Goal: Task Accomplishment & Management: Complete application form

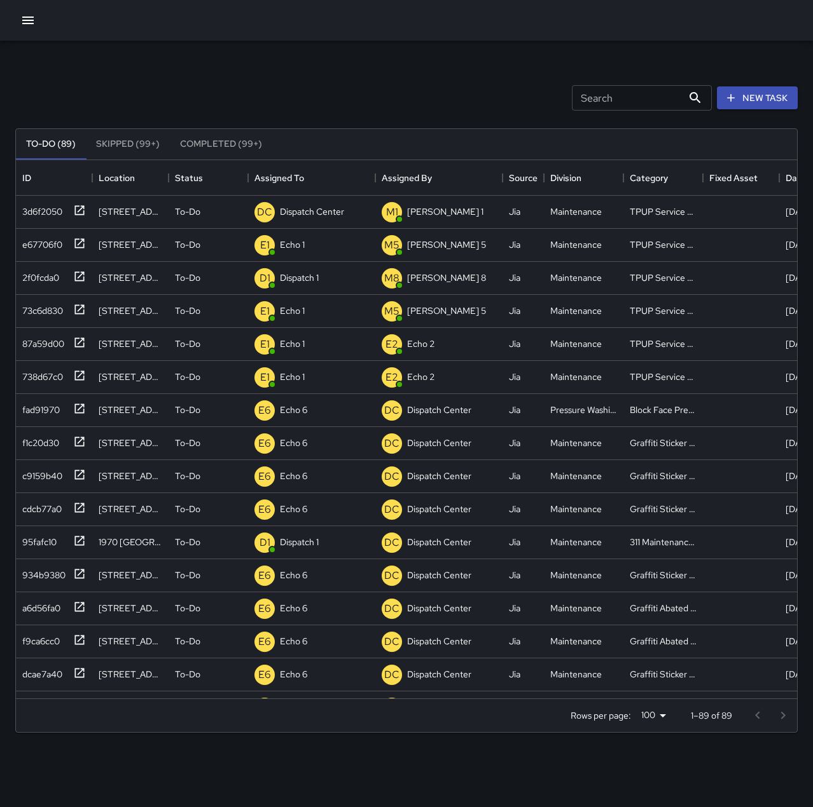
scroll to position [529, 771]
click at [289, 202] on div "DC Dispatch Center" at bounding box center [299, 212] width 95 height 25
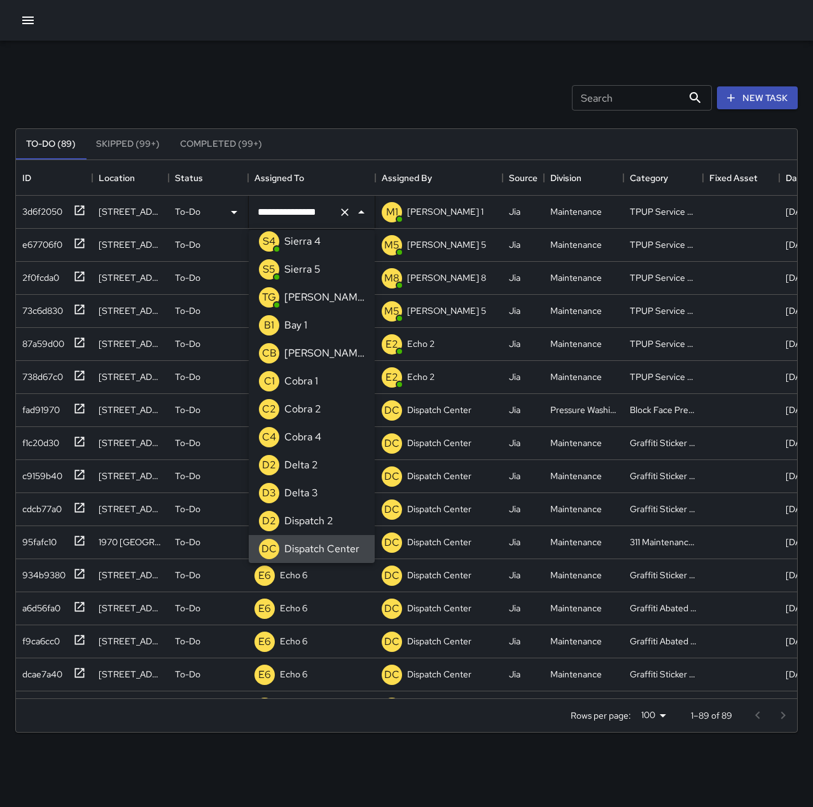
click at [346, 212] on icon "Clear" at bounding box center [344, 212] width 13 height 13
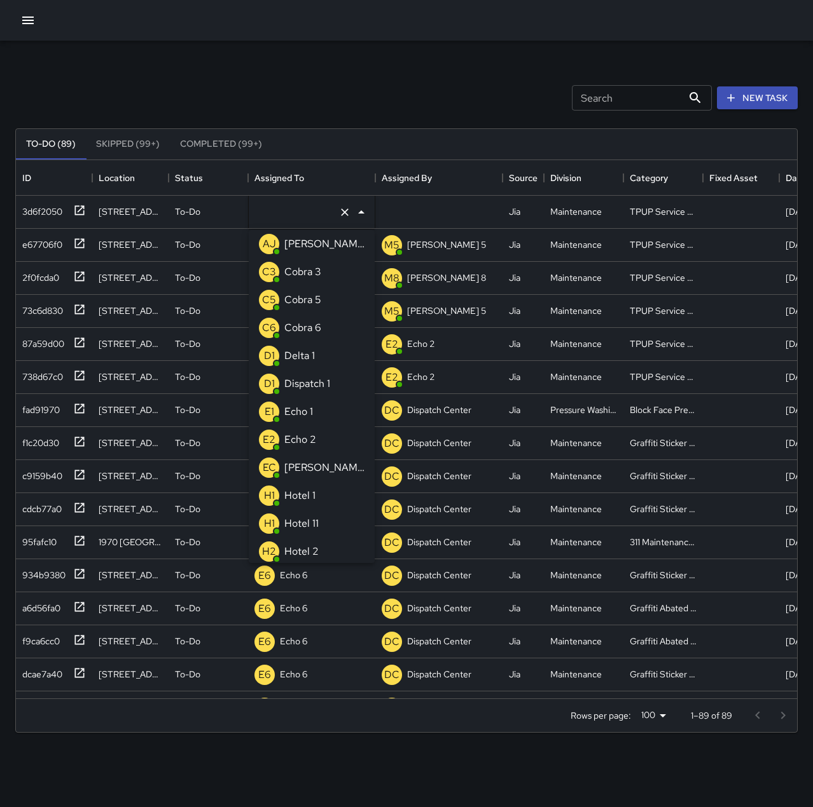
click at [320, 408] on li "E1 Echo 1" at bounding box center [312, 412] width 126 height 28
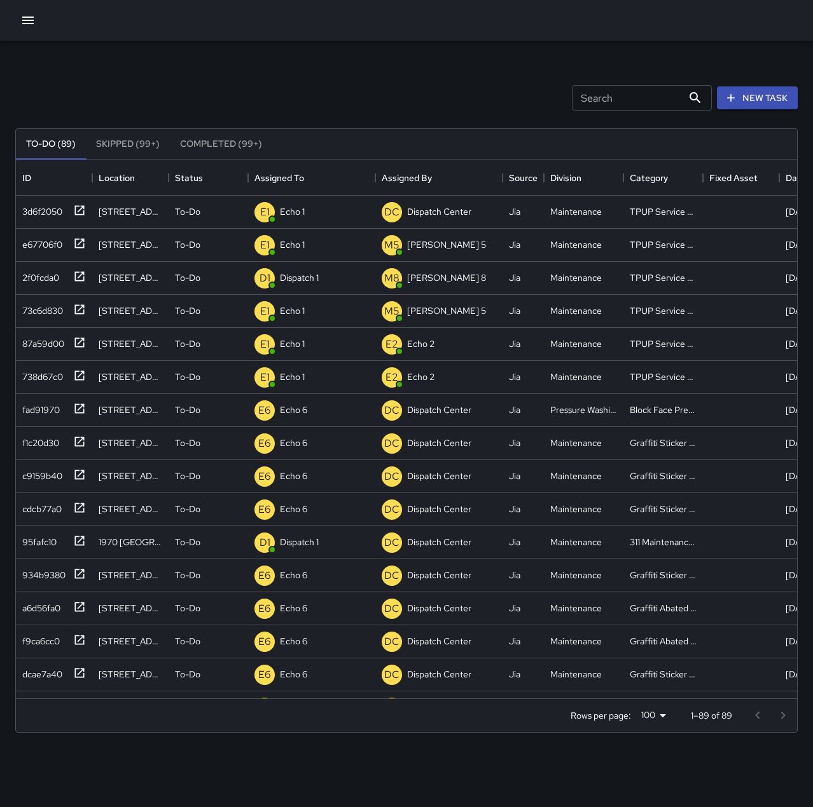
click at [308, 32] on div at bounding box center [406, 20] width 813 height 41
click at [737, 97] on icon "button" at bounding box center [730, 98] width 13 height 13
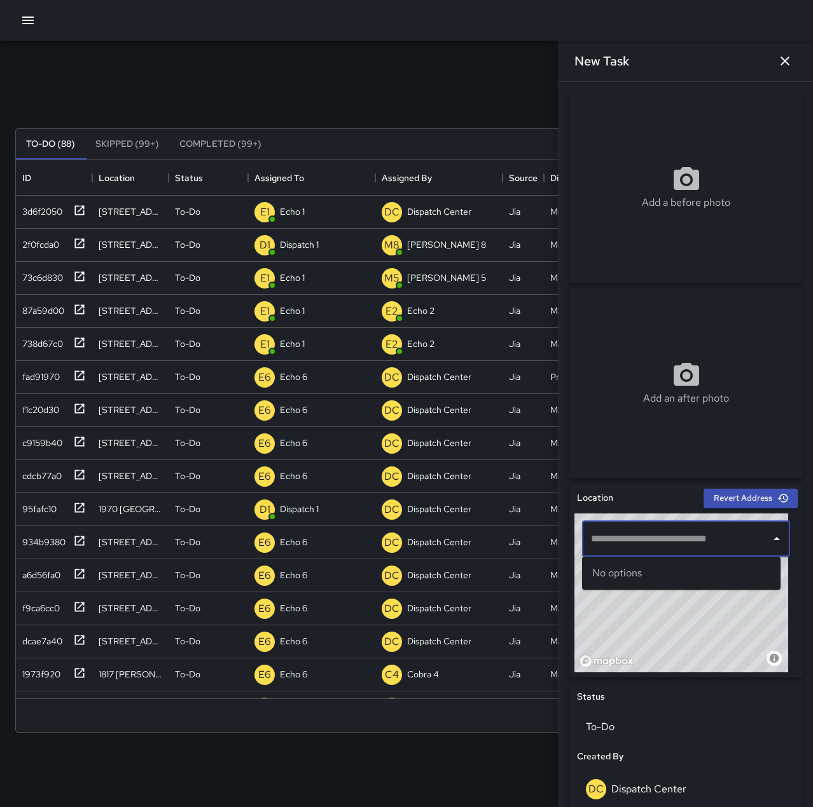
click at [639, 539] on input "text" at bounding box center [675, 539] width 177 height 24
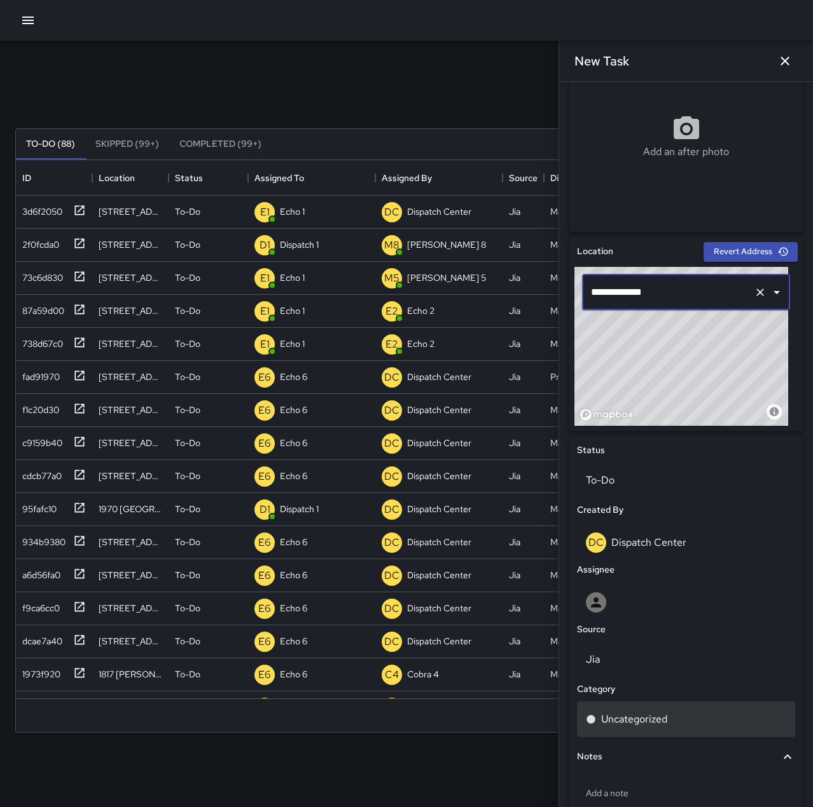
scroll to position [254, 0]
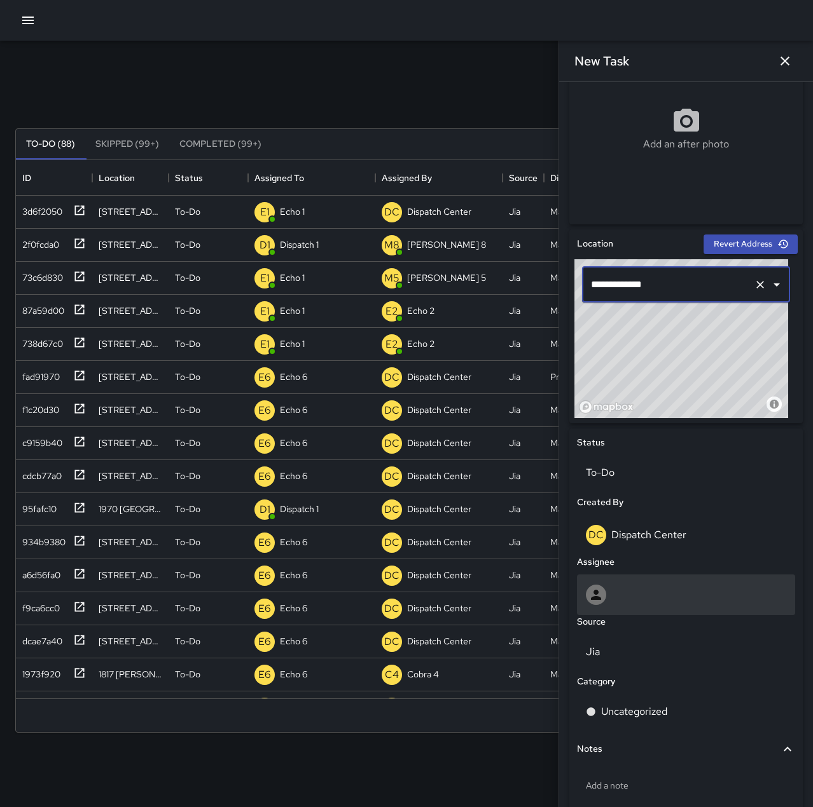
type input "**********"
click at [639, 585] on div at bounding box center [686, 595] width 200 height 20
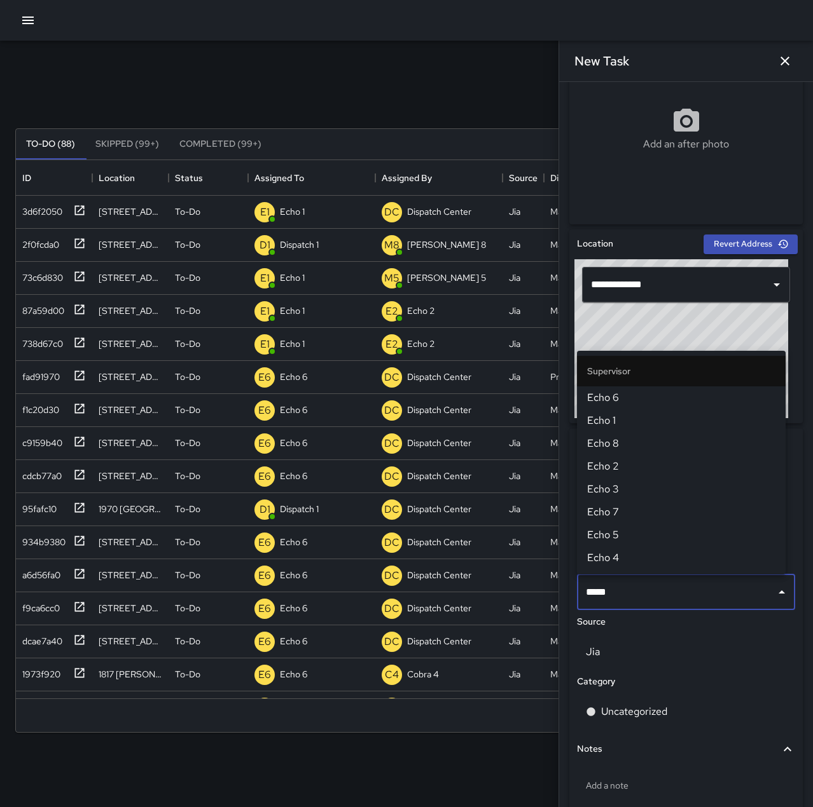
type input "******"
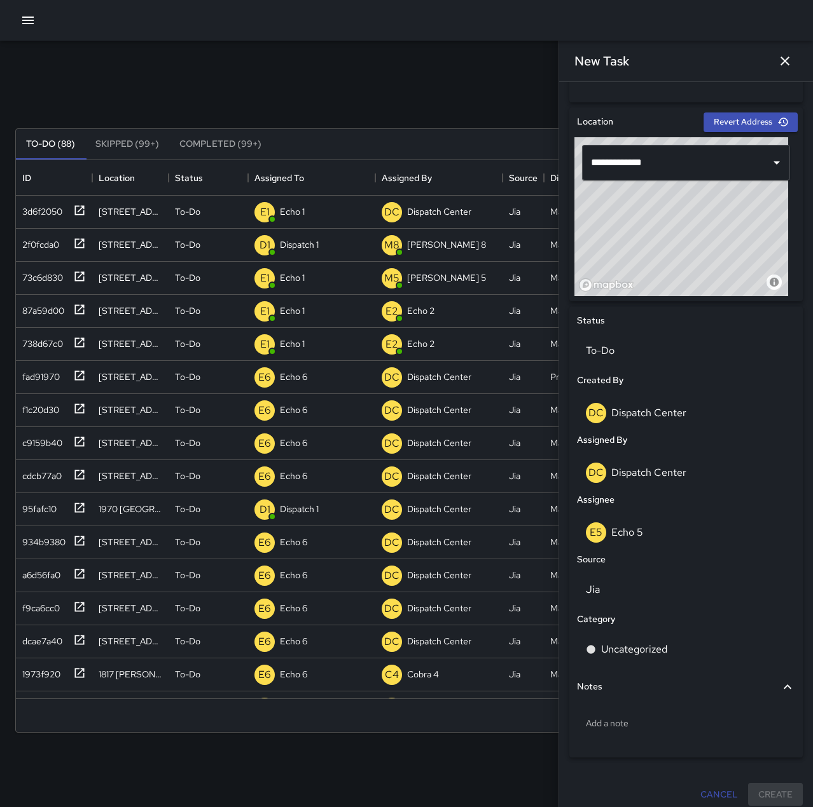
scroll to position [381, 0]
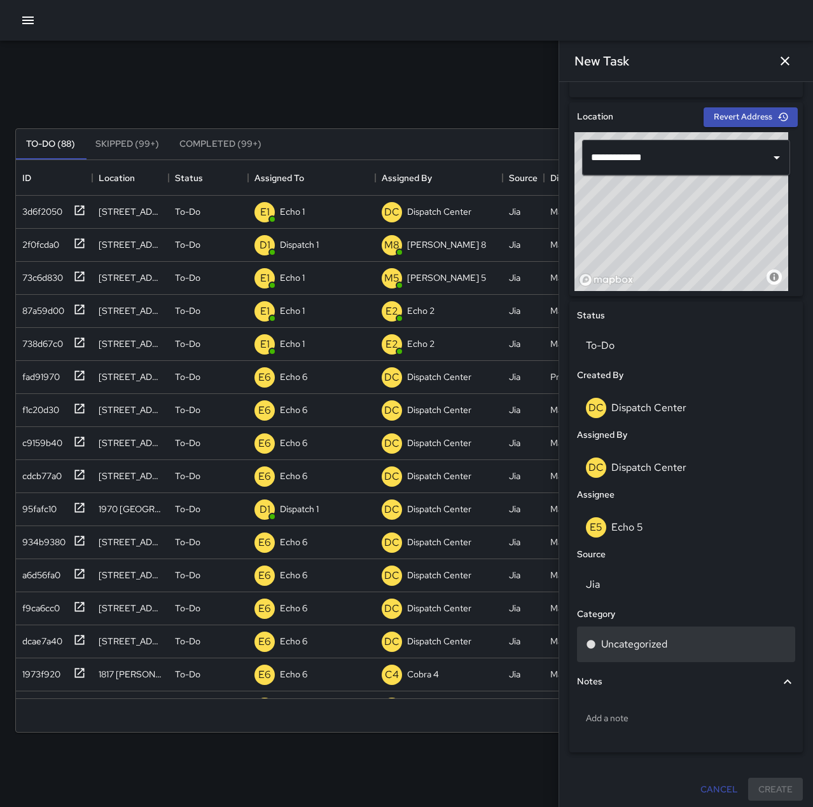
click at [666, 652] on div "Uncategorized" at bounding box center [686, 645] width 218 height 36
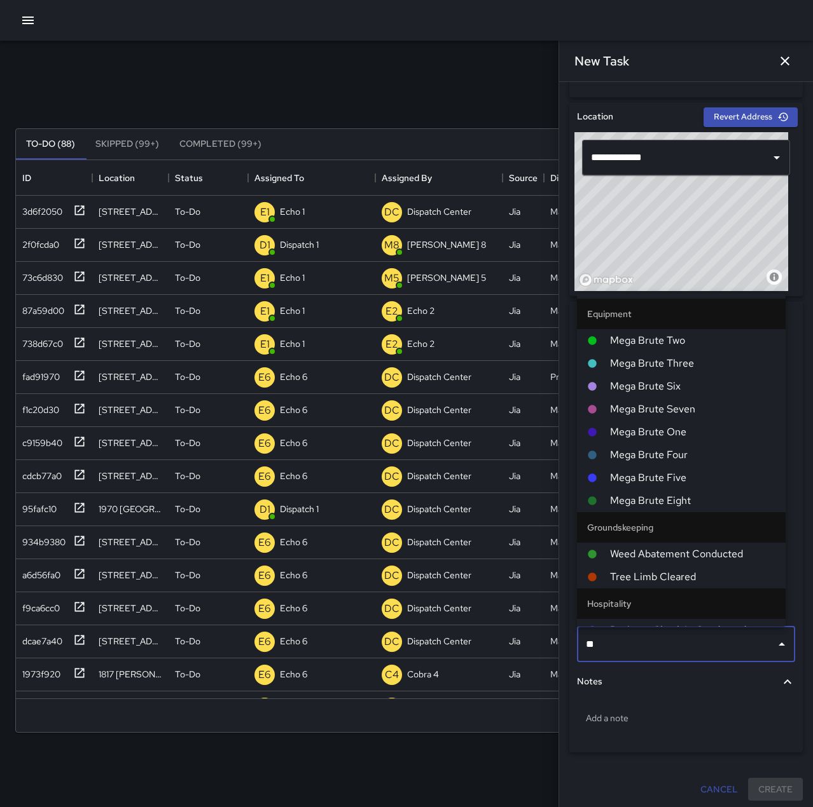
type input "***"
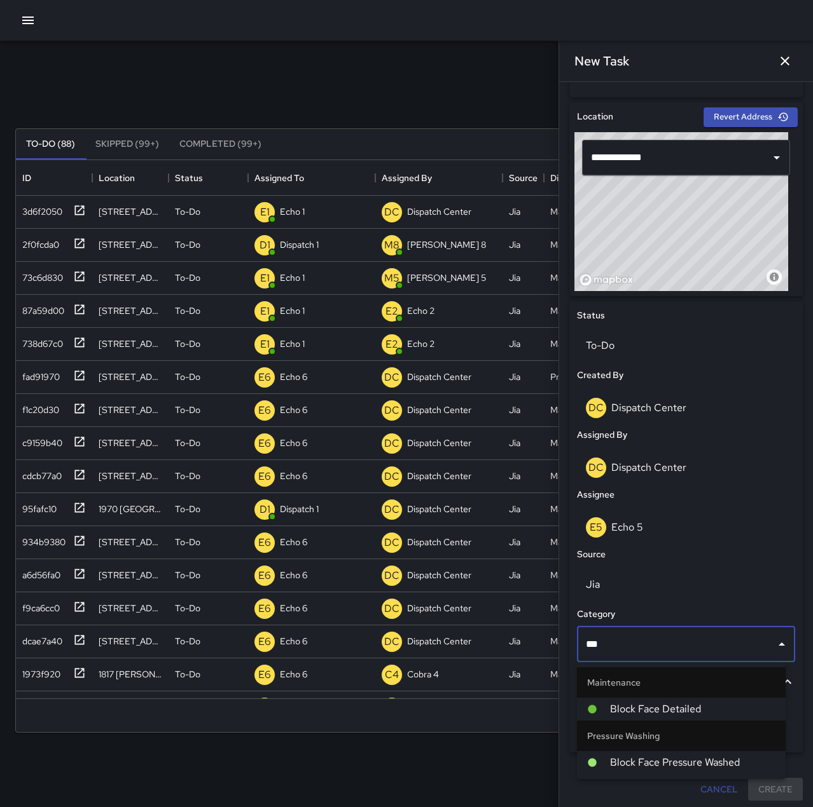
click at [715, 762] on span "Block Face Pressure Washed" at bounding box center [692, 762] width 165 height 15
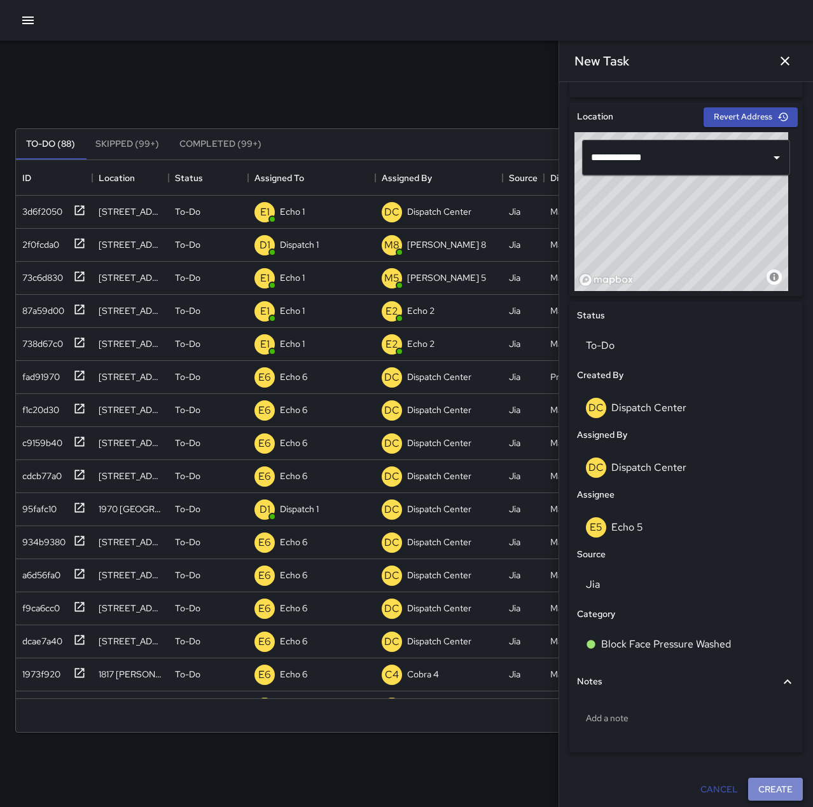
click at [774, 794] on button "Create" at bounding box center [775, 790] width 55 height 24
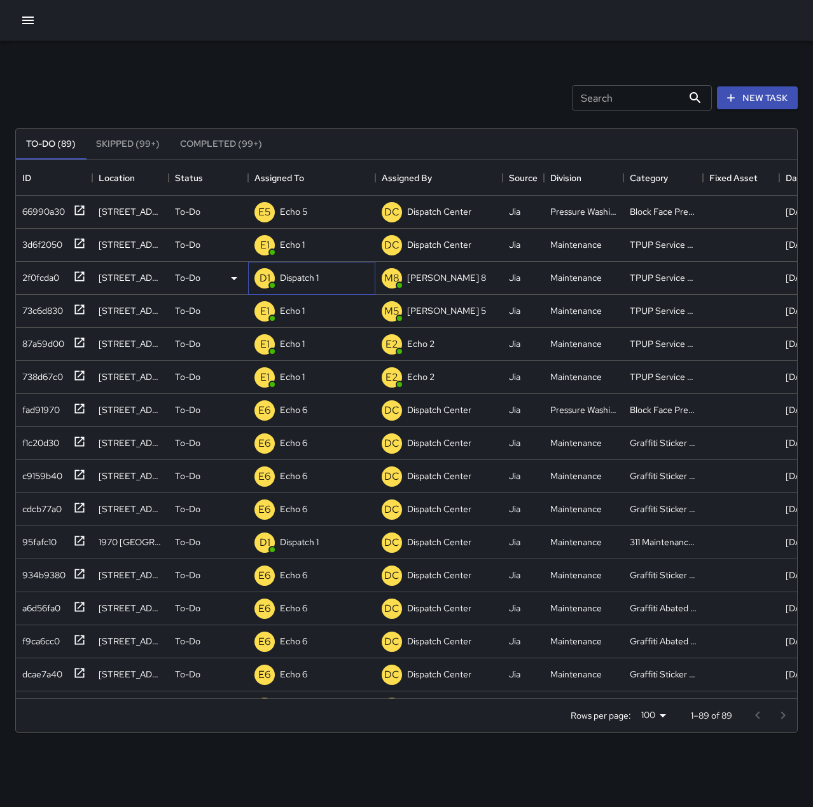
click at [293, 280] on p "Dispatch 1" at bounding box center [299, 277] width 39 height 13
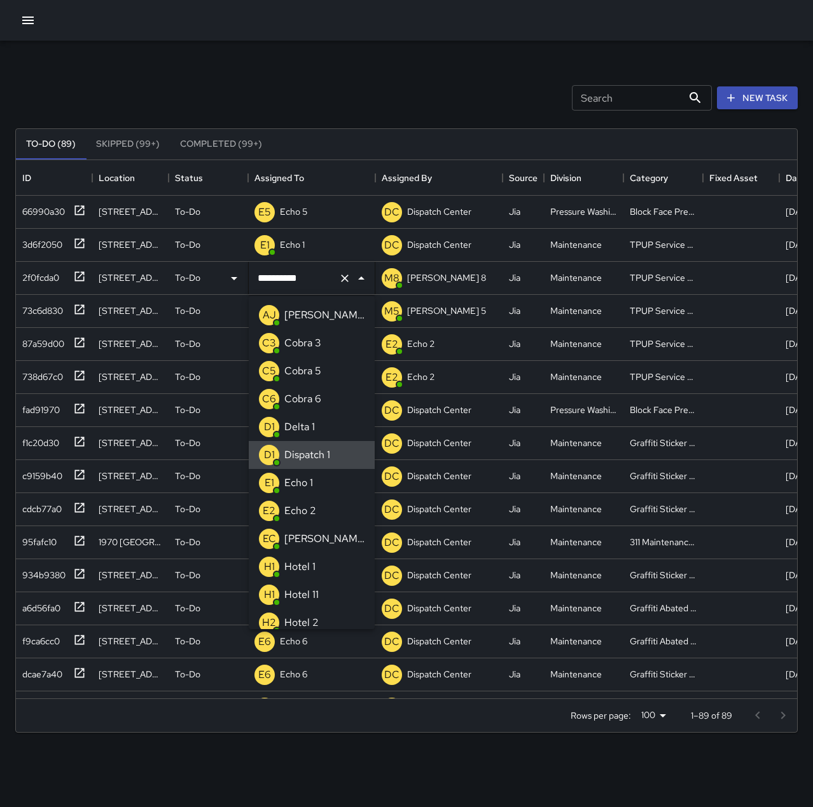
click at [342, 277] on icon "Clear" at bounding box center [344, 278] width 13 height 13
click at [322, 488] on li "E1 Echo 1" at bounding box center [312, 483] width 126 height 28
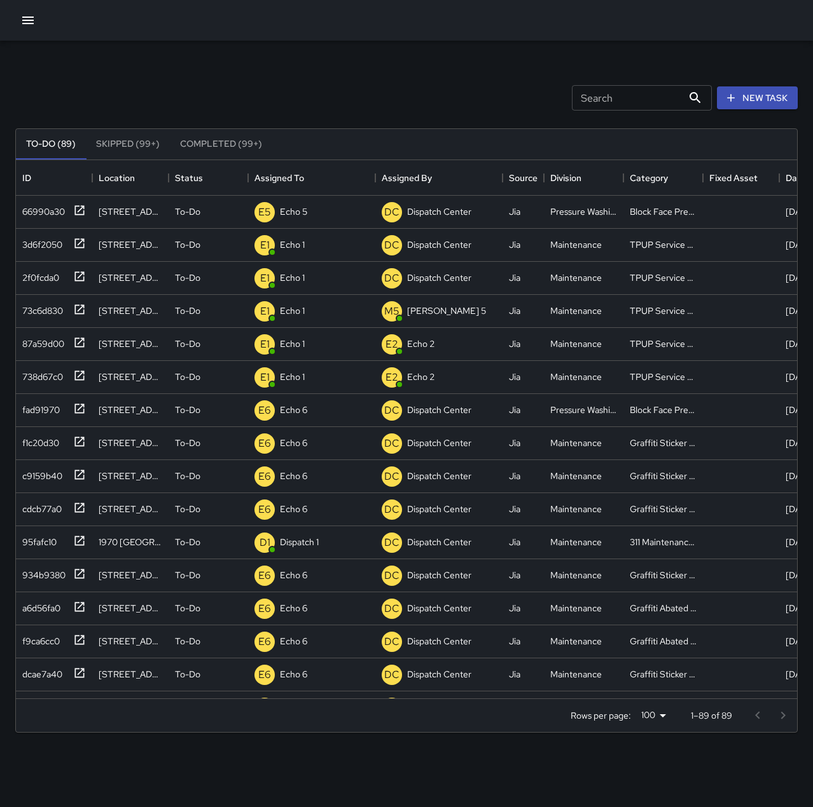
click at [322, 71] on div "Search Search New Task" at bounding box center [406, 98] width 787 height 66
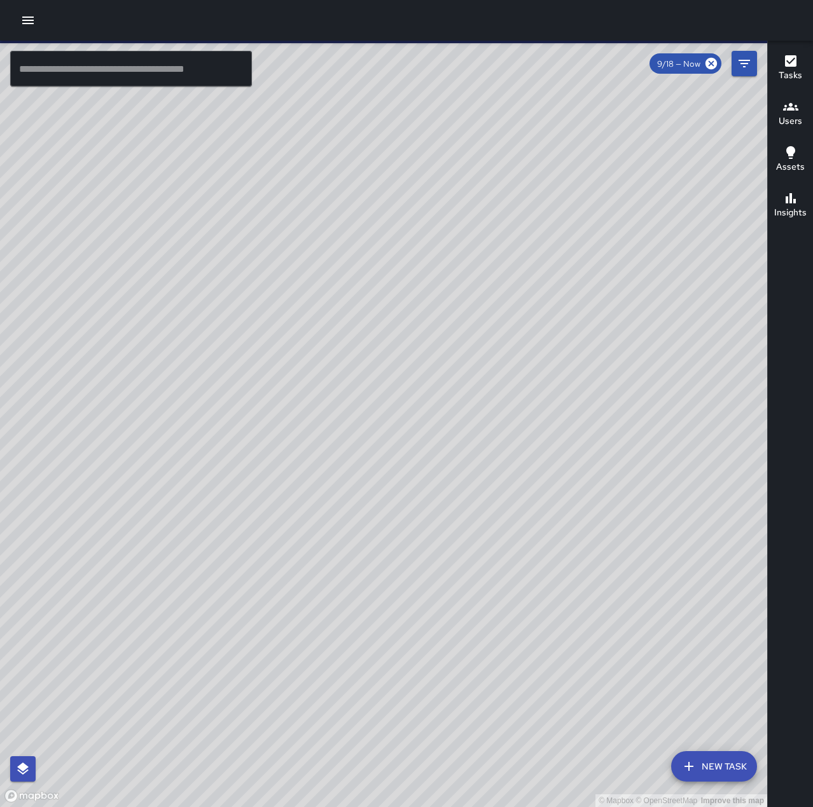
click at [92, 74] on input "text" at bounding box center [131, 69] width 242 height 36
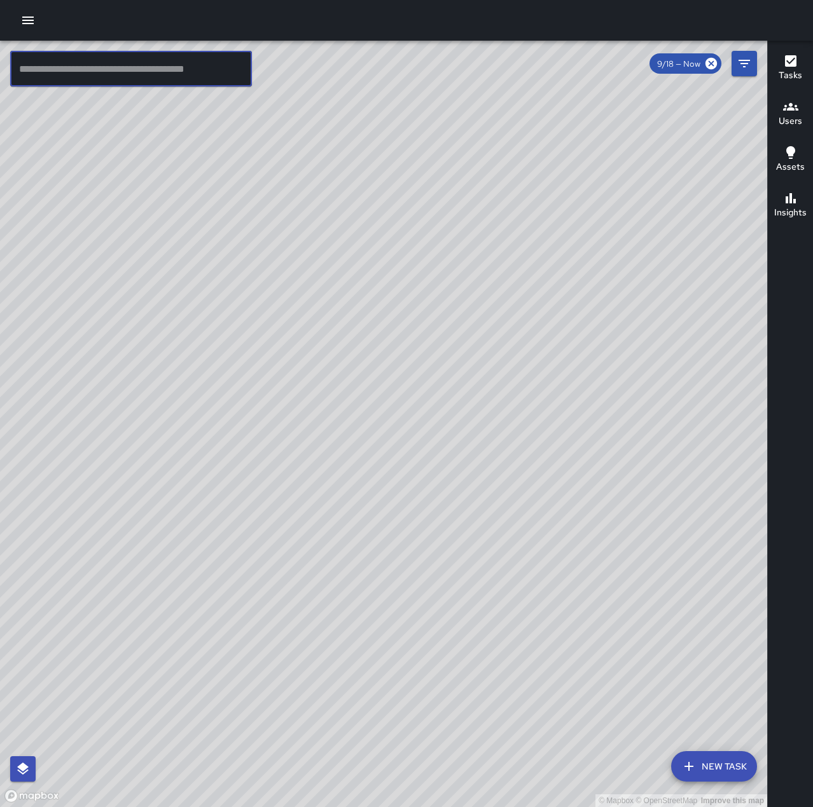
click at [38, 20] on button "button" at bounding box center [27, 20] width 25 height 25
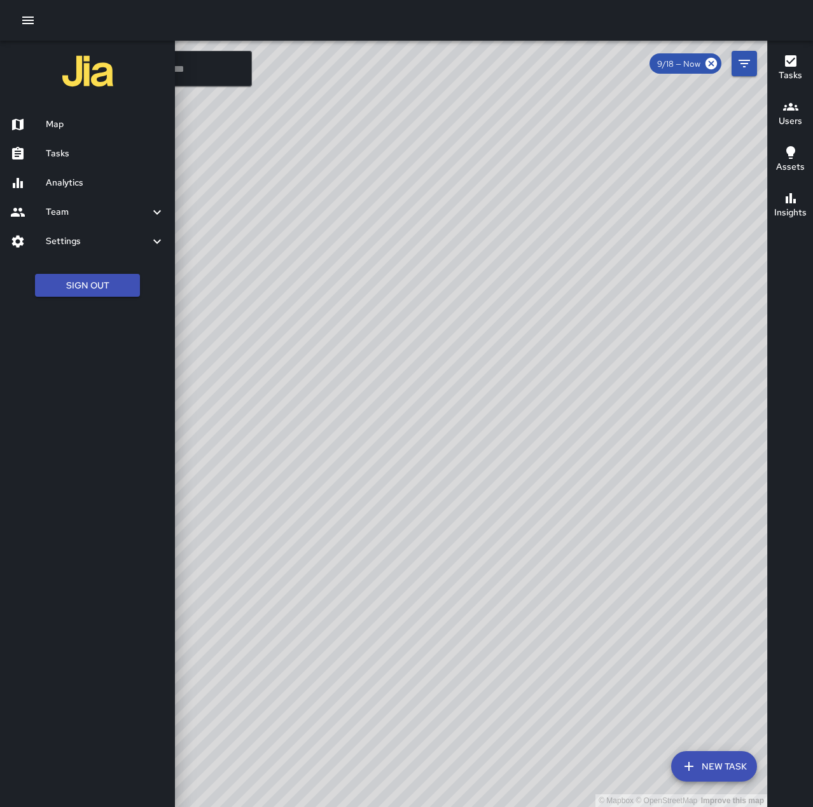
click at [288, 321] on div at bounding box center [406, 403] width 813 height 807
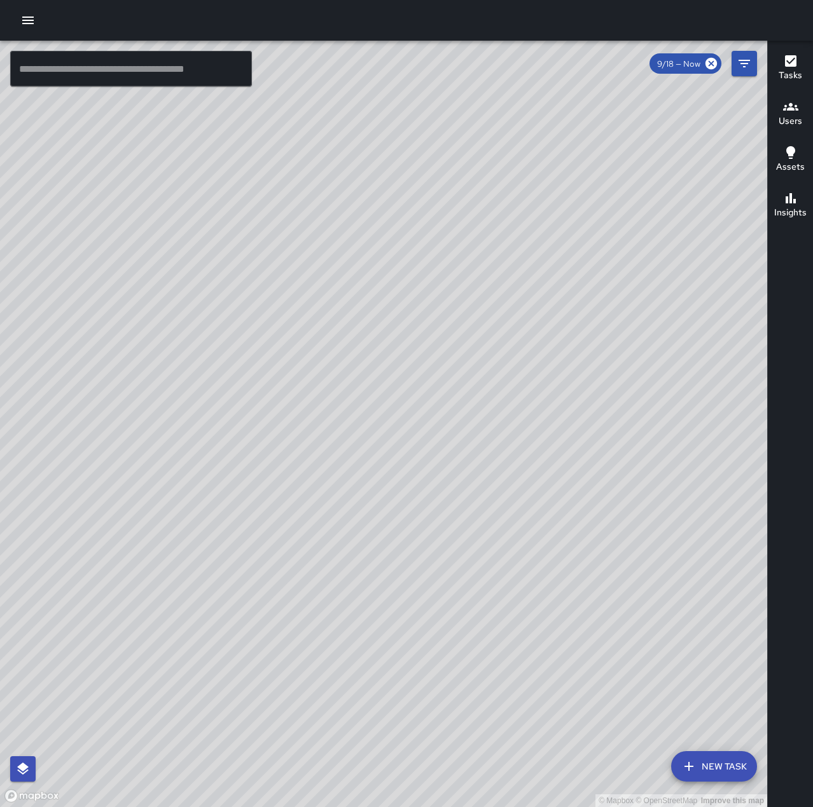
drag, startPoint x: 461, startPoint y: 366, endPoint x: 316, endPoint y: 334, distance: 148.4
click at [316, 334] on div "© Mapbox © OpenStreetMap Improve this map" at bounding box center [383, 424] width 767 height 767
click at [709, 754] on button "New Task" at bounding box center [714, 766] width 86 height 31
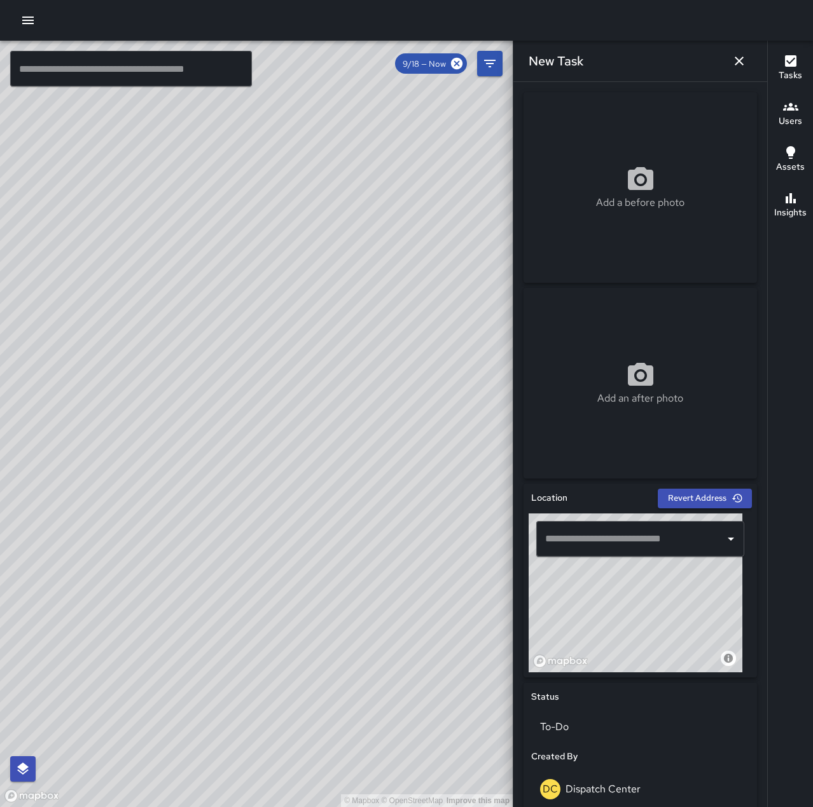
click at [637, 540] on input "text" at bounding box center [630, 539] width 177 height 24
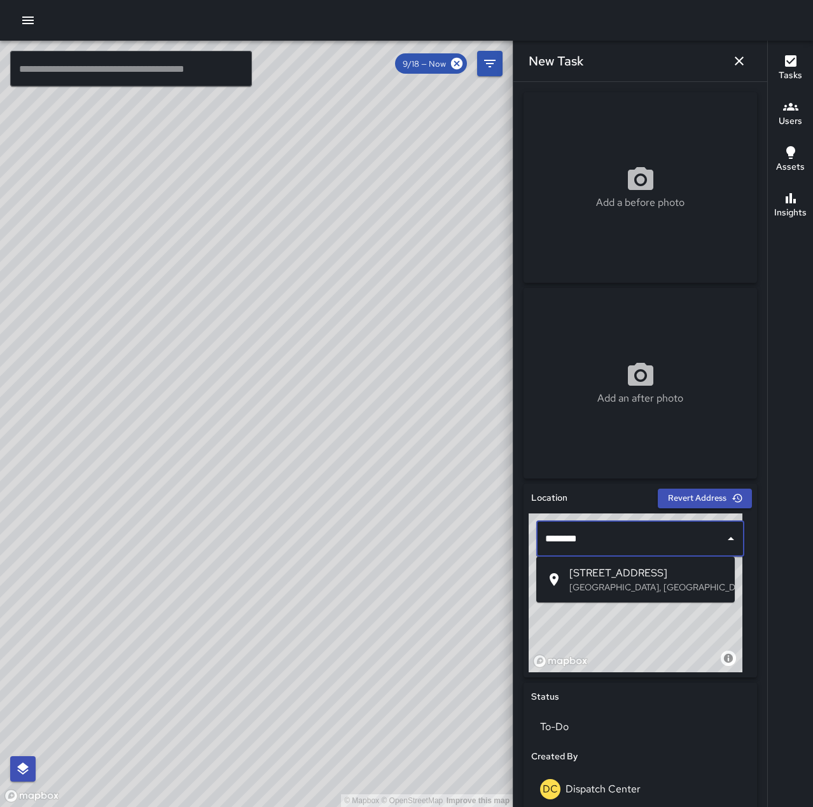
click at [629, 572] on span "161 Telegraph Avenue" at bounding box center [646, 573] width 155 height 15
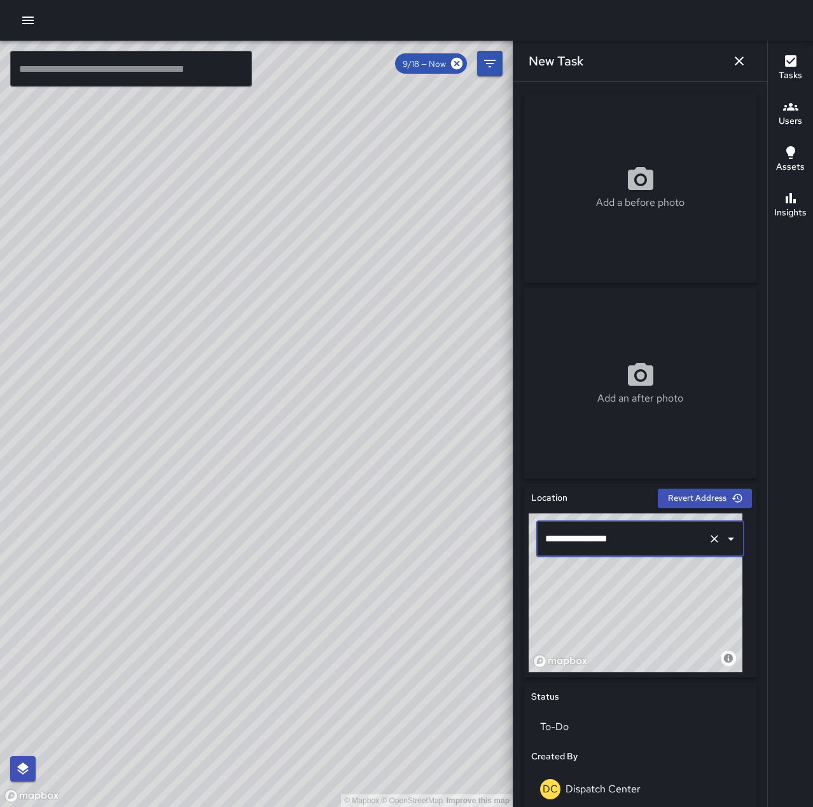
type input "**********"
click at [709, 536] on icon "Clear" at bounding box center [714, 539] width 13 height 13
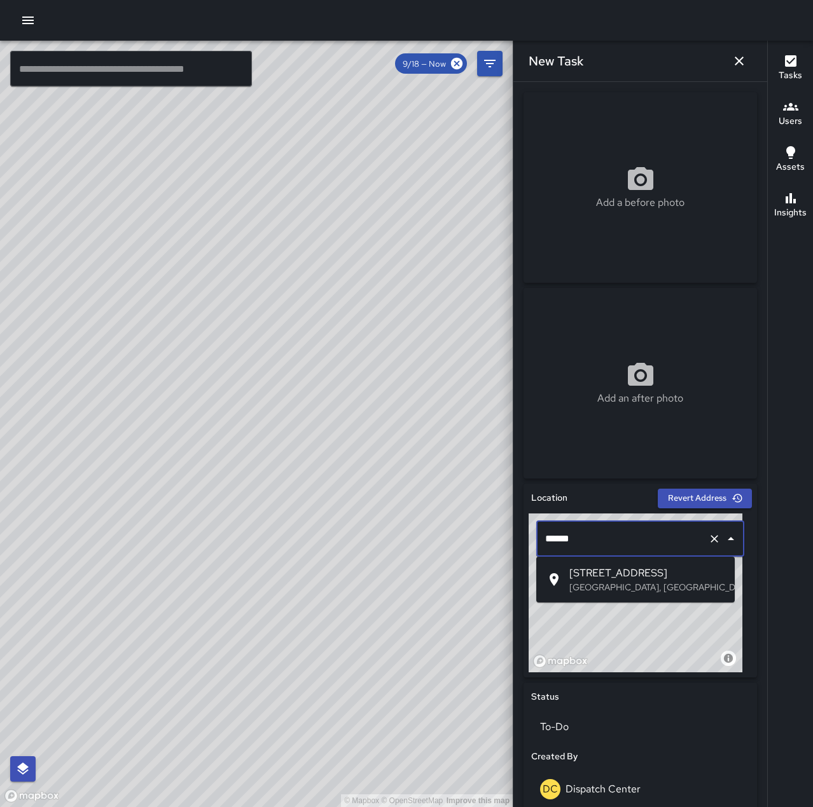
click at [640, 572] on span "161 Telegraph Avenue" at bounding box center [646, 573] width 155 height 15
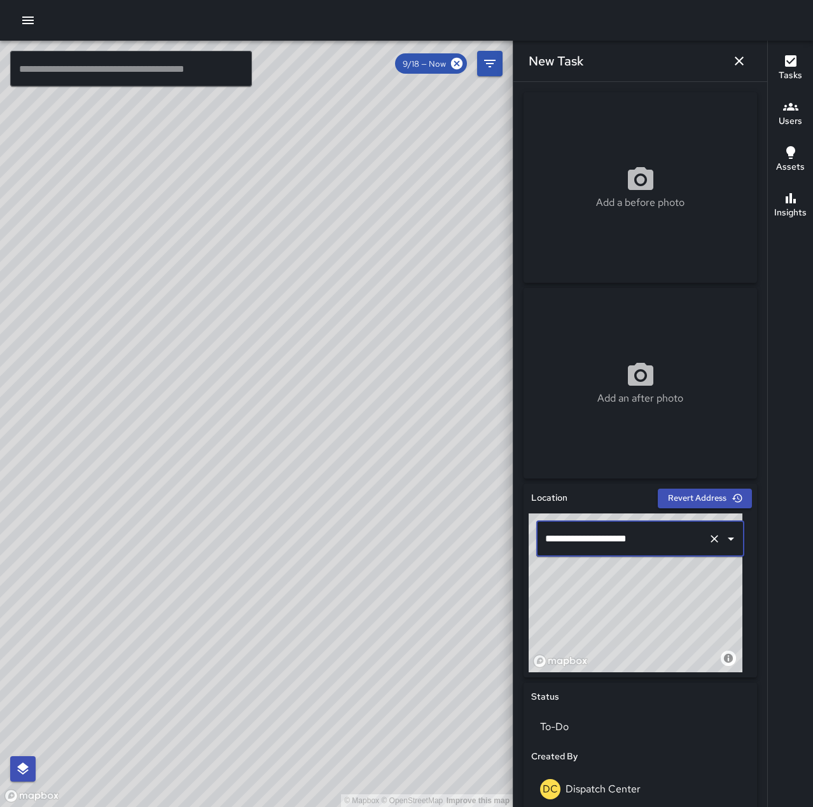
type input "**********"
drag, startPoint x: 341, startPoint y: 517, endPoint x: 381, endPoint y: 547, distance: 50.0
click at [381, 547] on div "© Mapbox © OpenStreetMap Improve this map" at bounding box center [256, 424] width 512 height 767
click at [739, 58] on icon "button" at bounding box center [738, 60] width 15 height 15
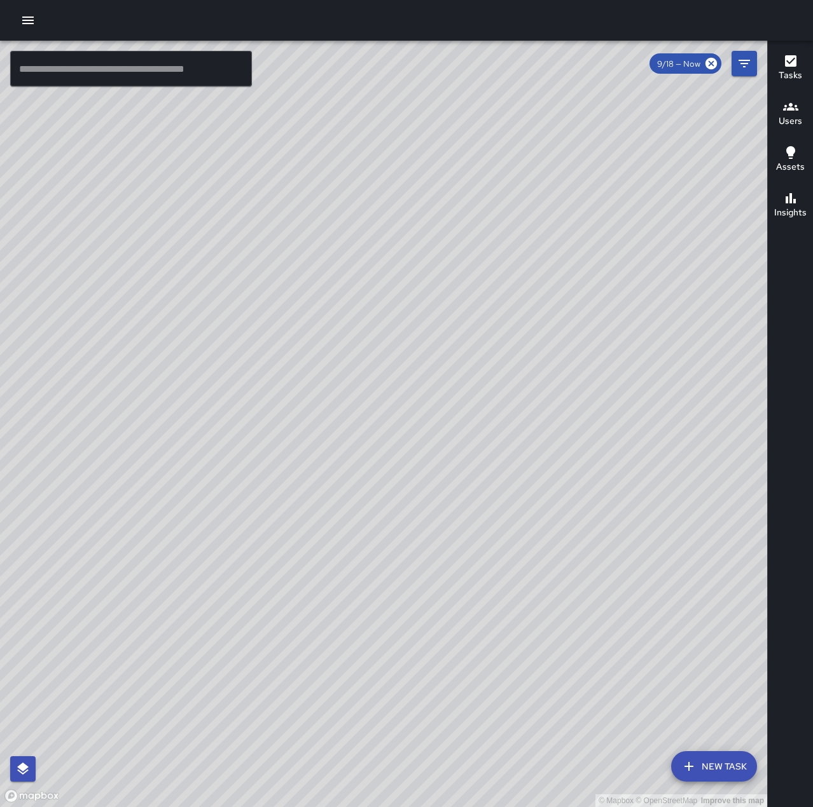
drag, startPoint x: 360, startPoint y: 661, endPoint x: 374, endPoint y: 683, distance: 25.7
click at [374, 683] on div "© Mapbox © OpenStreetMap Improve this map" at bounding box center [383, 424] width 767 height 767
click at [25, 12] on button "button" at bounding box center [27, 20] width 25 height 25
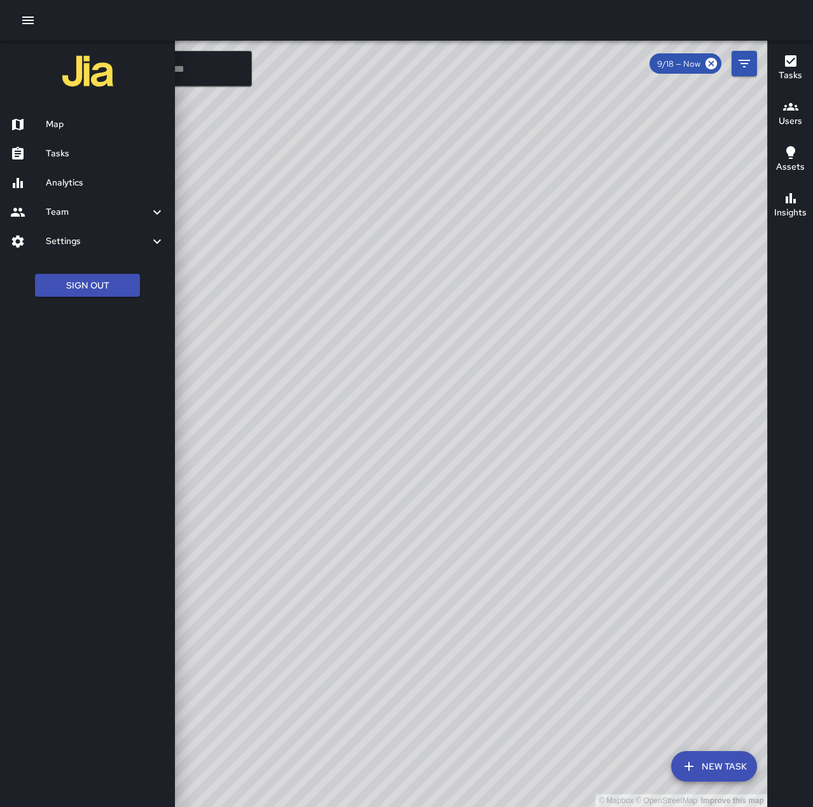
click at [64, 151] on h6 "Tasks" at bounding box center [105, 154] width 119 height 14
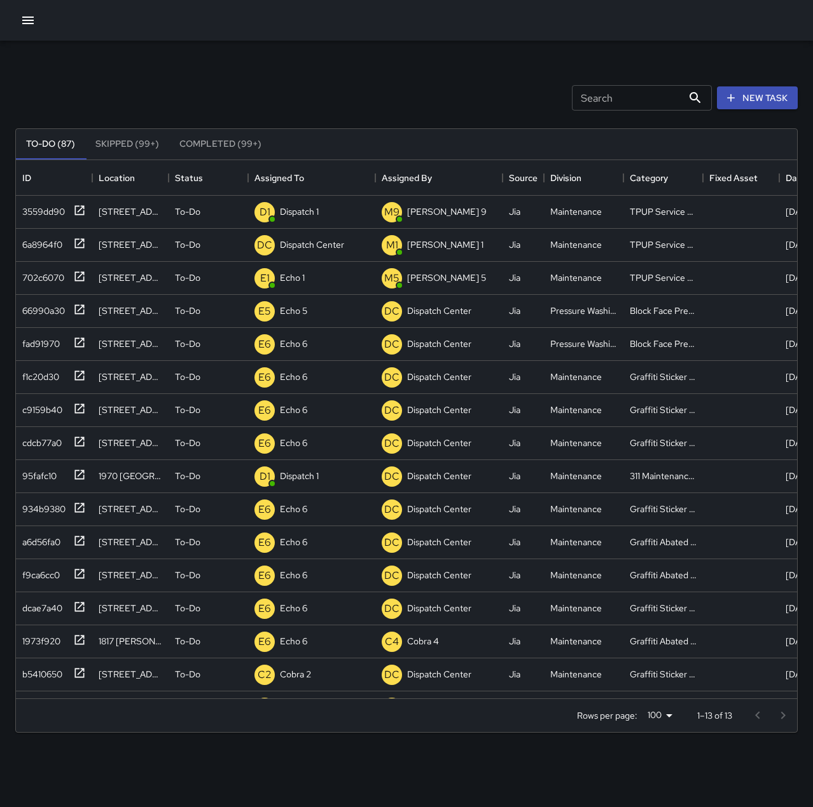
scroll to position [529, 771]
click at [319, 211] on p "Dispatch 1" at bounding box center [299, 211] width 39 height 13
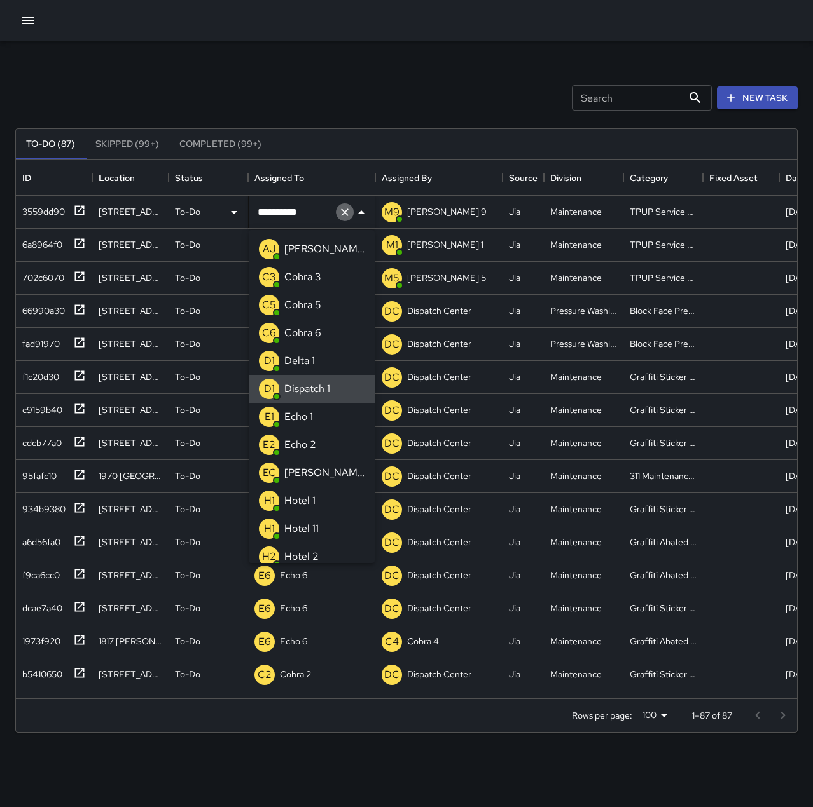
click at [348, 210] on icon "Clear" at bounding box center [344, 212] width 13 height 13
click at [320, 418] on li "E1 Echo 1" at bounding box center [312, 417] width 126 height 28
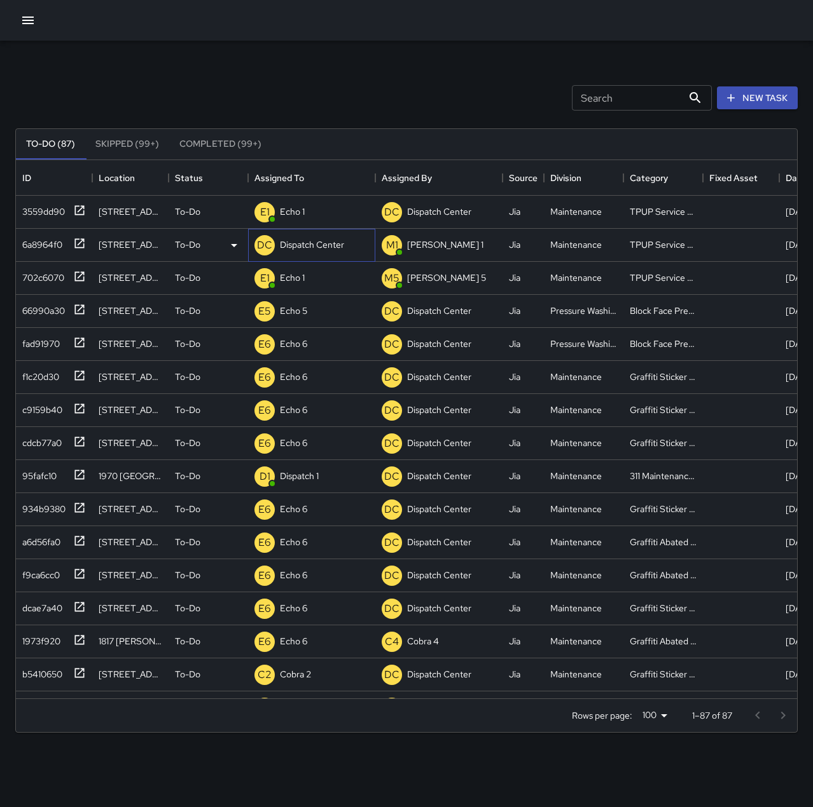
click at [313, 246] on p "Dispatch Center" at bounding box center [312, 244] width 64 height 13
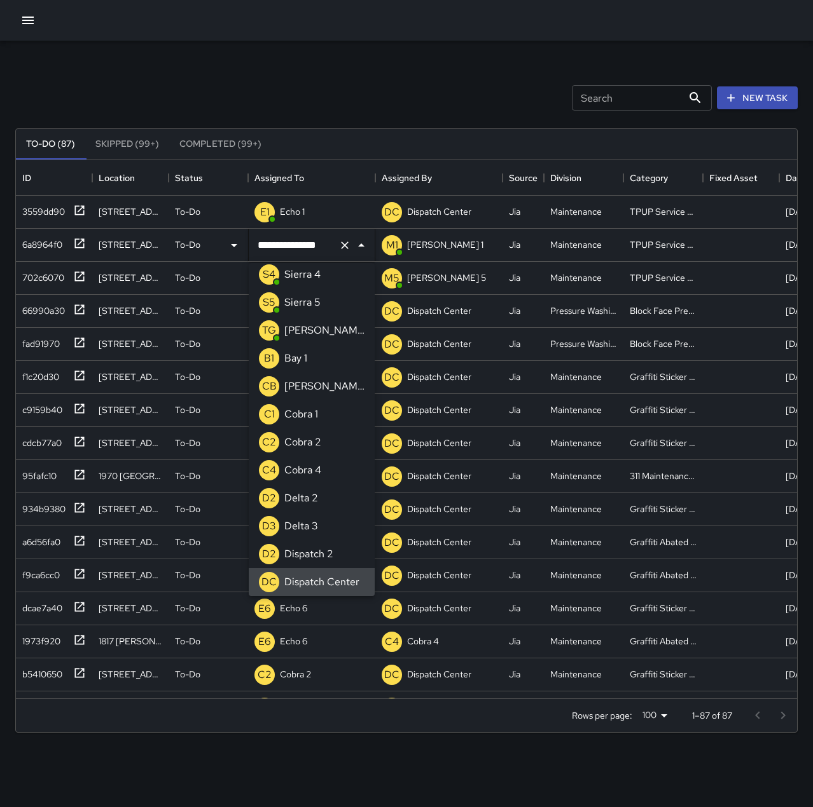
click at [347, 246] on icon "Clear" at bounding box center [344, 245] width 13 height 13
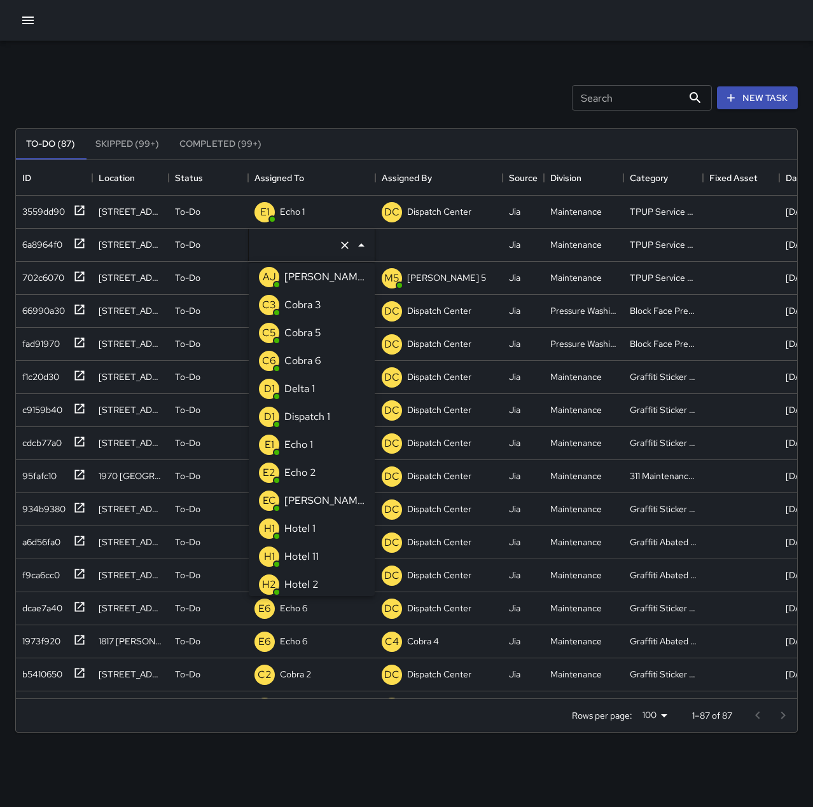
click at [326, 445] on li "E1 Echo 1" at bounding box center [312, 445] width 126 height 28
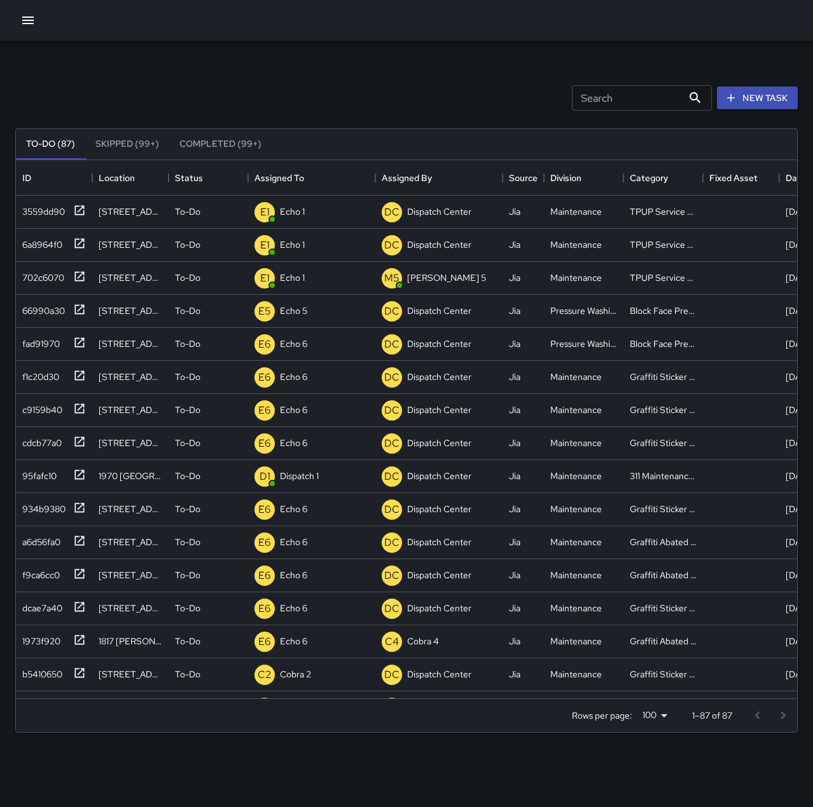
click at [329, 68] on div "Search Search New Task" at bounding box center [406, 98] width 787 height 66
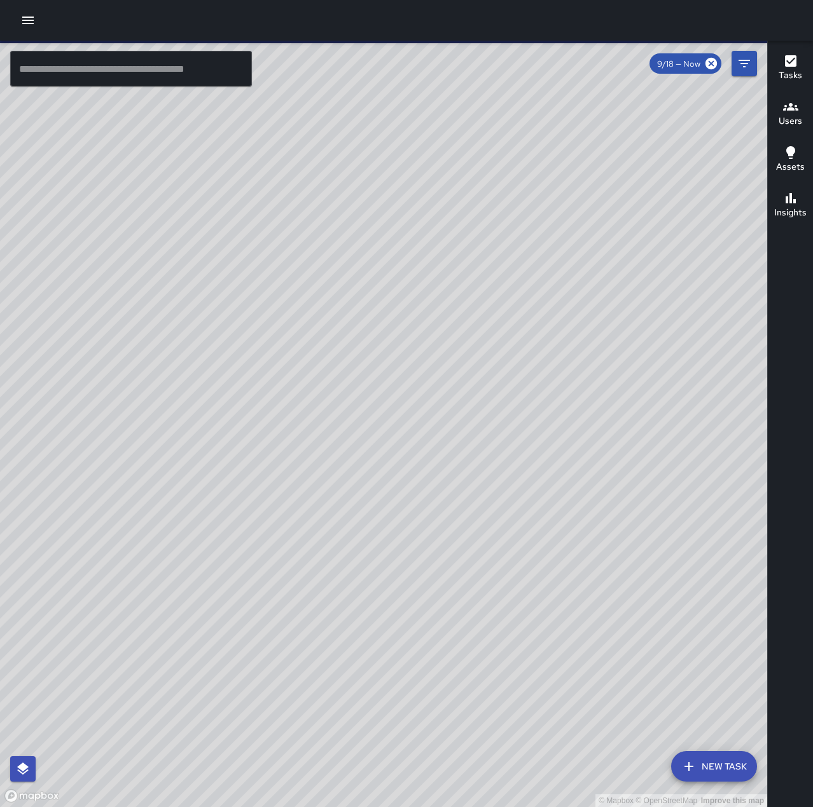
drag, startPoint x: 469, startPoint y: 397, endPoint x: 239, endPoint y: 838, distance: 496.8
click at [239, 807] on html "© Mapbox © OpenStreetMap Improve this map ​ New Task 9/18 — Now Map Layers Task…" at bounding box center [406, 403] width 813 height 807
drag, startPoint x: 410, startPoint y: 493, endPoint x: 692, endPoint y: 502, distance: 282.4
click at [692, 502] on div "© Mapbox © OpenStreetMap Improve this map" at bounding box center [383, 424] width 767 height 767
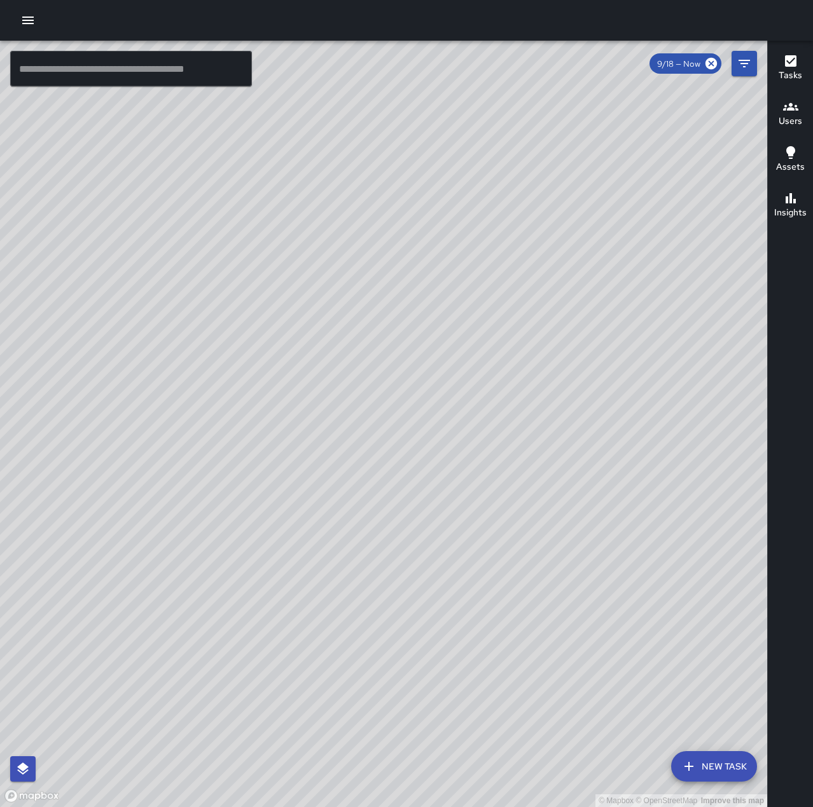
drag, startPoint x: 578, startPoint y: 232, endPoint x: 21, endPoint y: 725, distance: 743.6
click at [21, 725] on div "© Mapbox © OpenStreetMap Improve this map" at bounding box center [383, 424] width 767 height 767
drag, startPoint x: 505, startPoint y: 505, endPoint x: 234, endPoint y: 586, distance: 283.1
click at [121, 807] on html "© Mapbox © OpenStreetMap Improve this map ​ New Task 9/18 — Now Map Layers Task…" at bounding box center [406, 403] width 813 height 807
drag, startPoint x: 315, startPoint y: 298, endPoint x: 703, endPoint y: 315, distance: 388.2
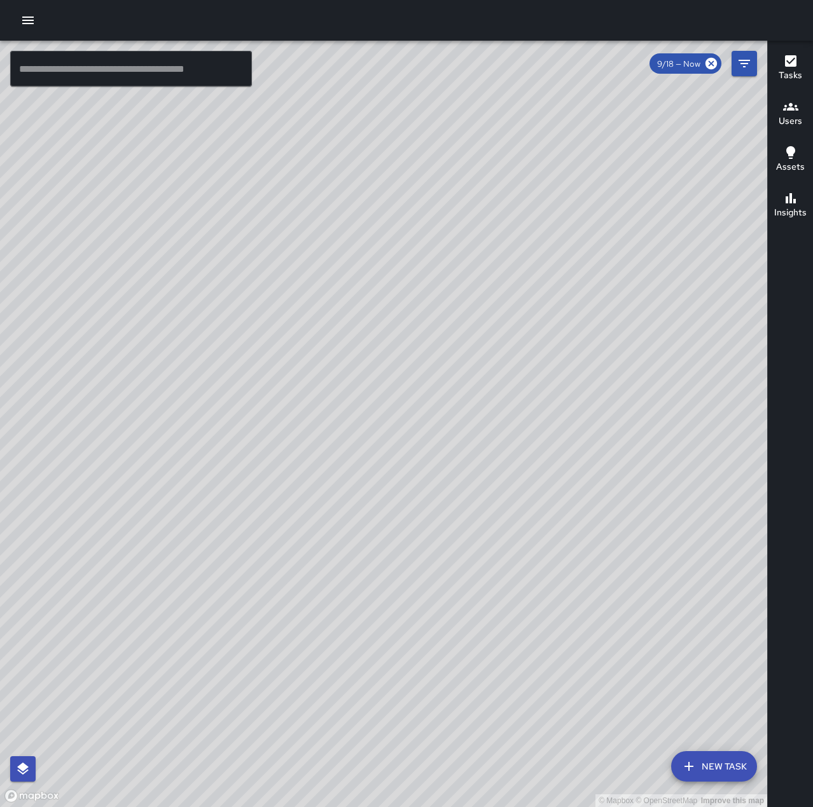
click at [703, 315] on div "© Mapbox © OpenStreetMap Improve this map" at bounding box center [383, 424] width 767 height 767
drag, startPoint x: 289, startPoint y: 582, endPoint x: 424, endPoint y: 334, distance: 282.0
click at [424, 334] on div "© Mapbox © OpenStreetMap Improve this map" at bounding box center [383, 424] width 767 height 767
drag, startPoint x: 310, startPoint y: 614, endPoint x: 393, endPoint y: 453, distance: 180.8
click at [395, 452] on div "© Mapbox © OpenStreetMap Improve this map" at bounding box center [383, 424] width 767 height 767
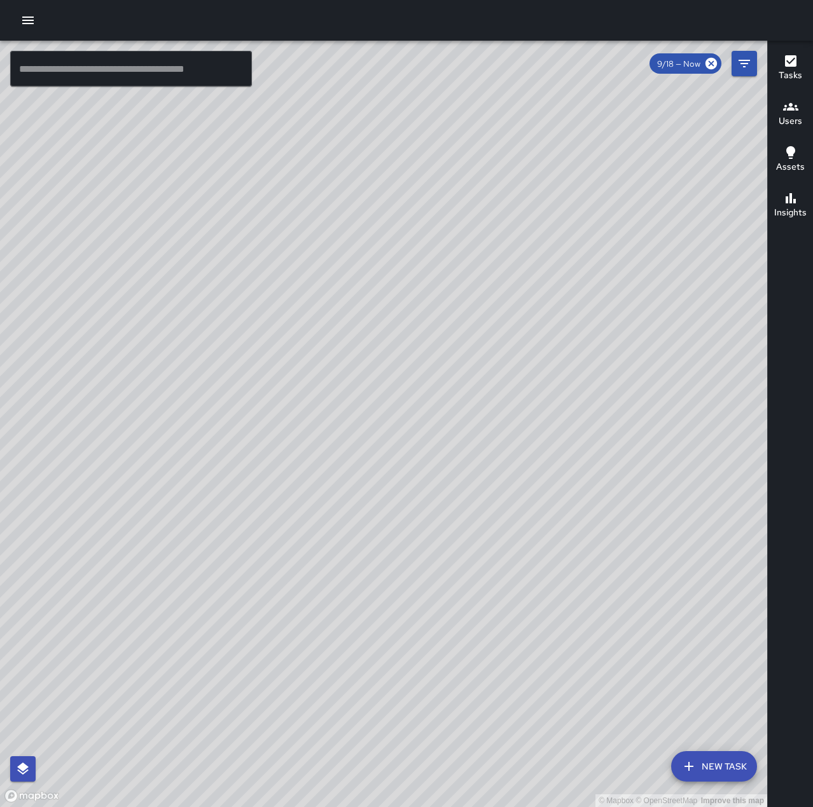
drag, startPoint x: 460, startPoint y: 401, endPoint x: 142, endPoint y: 537, distance: 346.0
click at [142, 537] on div "© Mapbox © OpenStreetMap Improve this map" at bounding box center [383, 424] width 767 height 767
drag, startPoint x: 116, startPoint y: 468, endPoint x: 282, endPoint y: 464, distance: 166.0
click at [282, 464] on div "© Mapbox © OpenStreetMap Improve this map" at bounding box center [383, 424] width 767 height 767
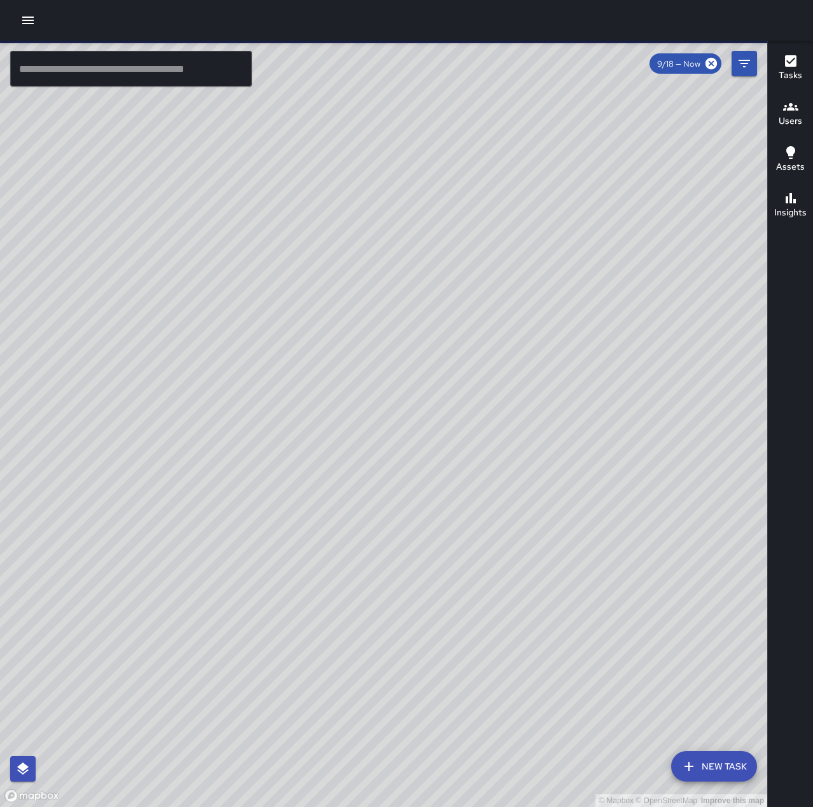
click at [22, 20] on icon "button" at bounding box center [27, 20] width 15 height 15
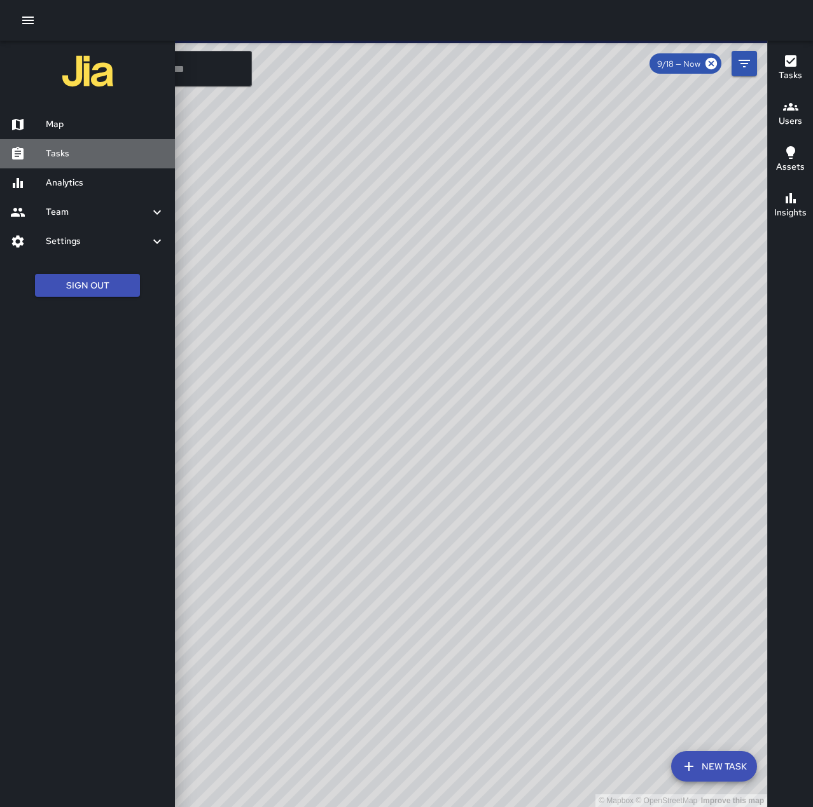
click at [81, 147] on h6 "Tasks" at bounding box center [105, 154] width 119 height 14
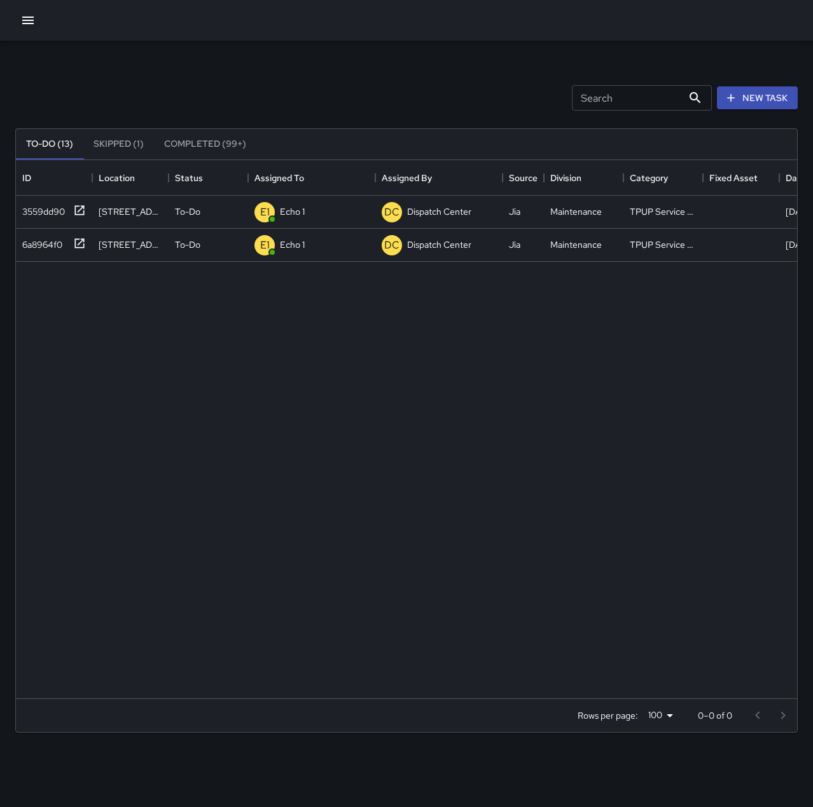
scroll to position [529, 771]
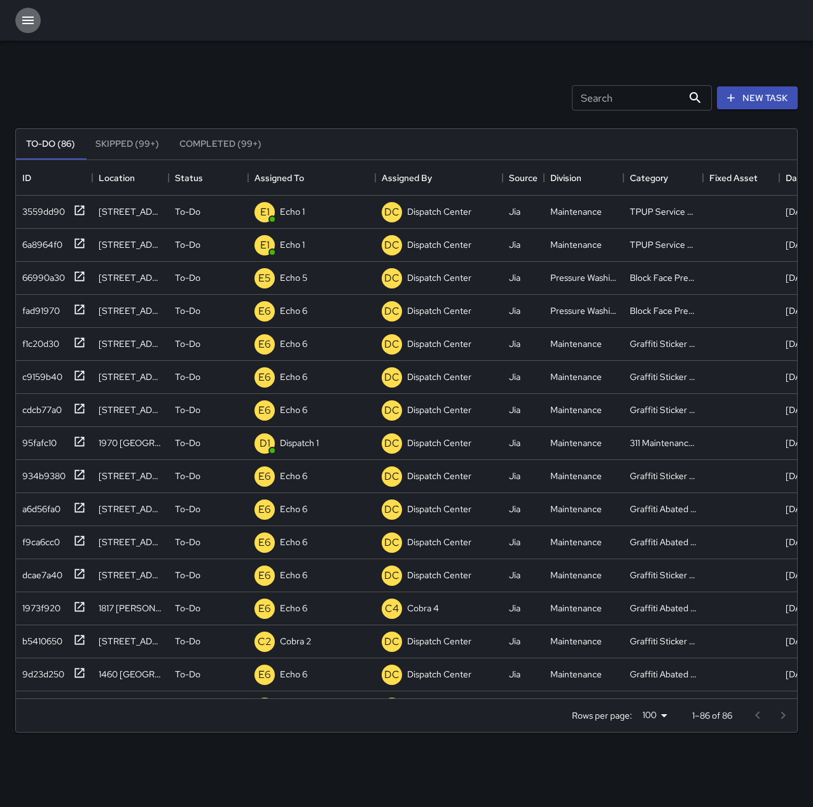
click at [24, 20] on icon "button" at bounding box center [27, 21] width 11 height 8
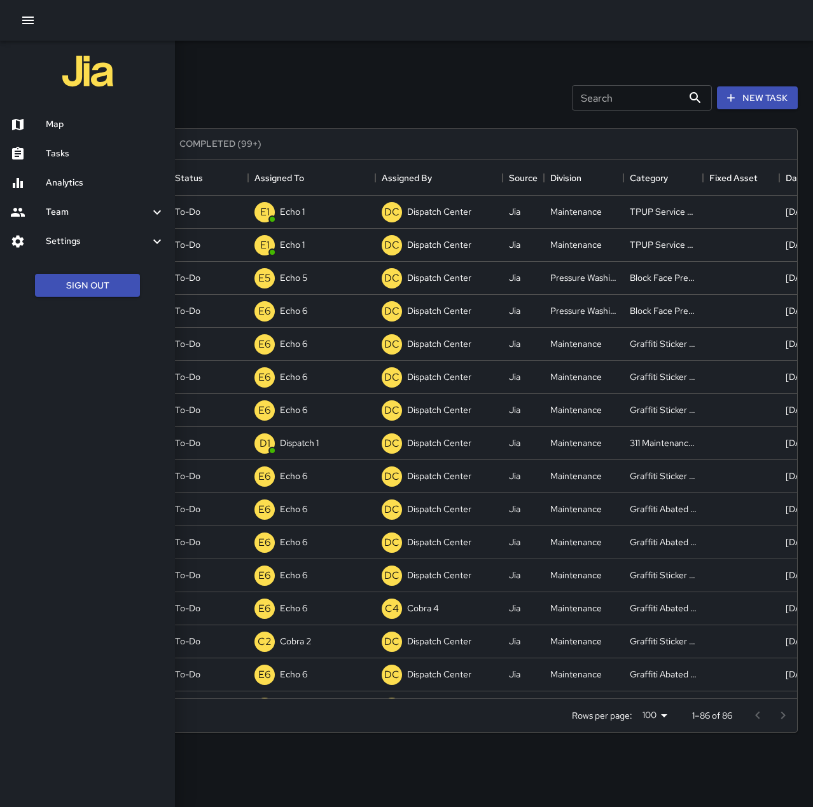
click at [66, 120] on h6 "Map" at bounding box center [105, 125] width 119 height 14
